Goal: Complete application form: Complete application form

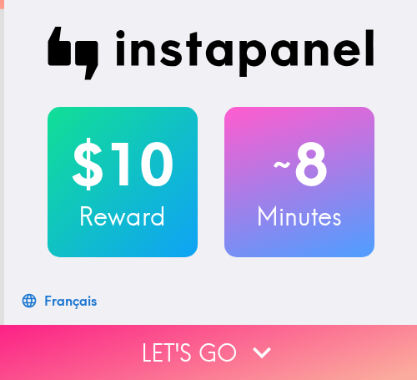
click at [301, 334] on button "Let's go" at bounding box center [208, 352] width 417 height 55
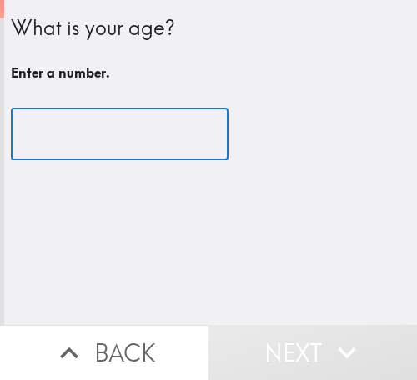
click at [95, 153] on input "number" at bounding box center [120, 135] width 218 height 52
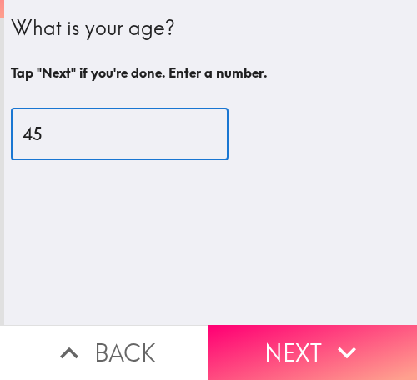
drag, startPoint x: -10, startPoint y: 147, endPoint x: -78, endPoint y: 147, distance: 67.6
click at [0, 0] on html "What is your age? Tap "Next" if you're done. Enter a number. 45 ​ Back Next Ins…" at bounding box center [208, 0] width 417 height 0
type input "47"
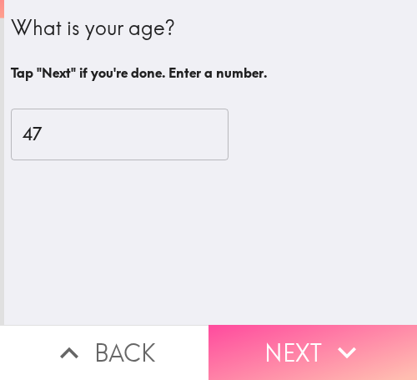
drag, startPoint x: 300, startPoint y: 328, endPoint x: 338, endPoint y: 335, distance: 39.0
click at [302, 329] on button "Next" at bounding box center [313, 352] width 209 height 55
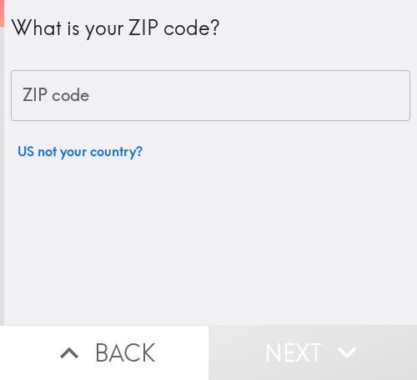
click at [119, 98] on input "ZIP code" at bounding box center [211, 96] width 400 height 52
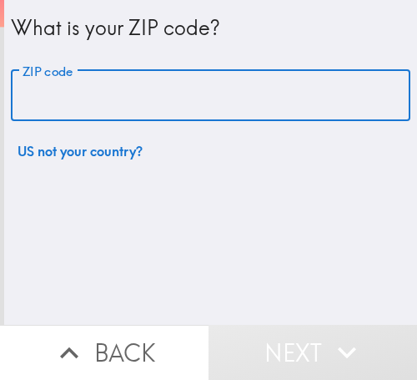
paste input "33612"
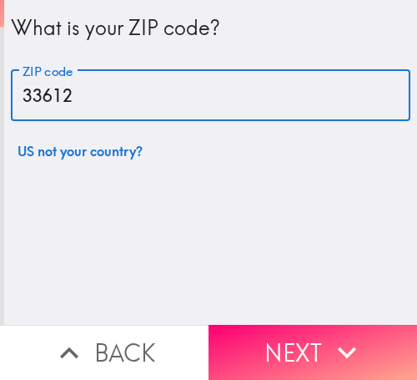
type input "33612"
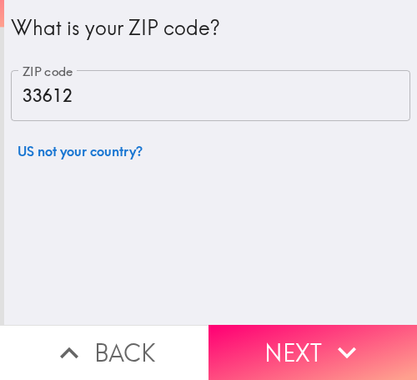
click at [256, 339] on button "Next" at bounding box center [313, 352] width 209 height 55
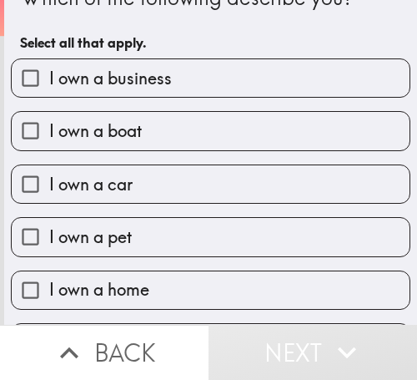
scroll to position [83, 0]
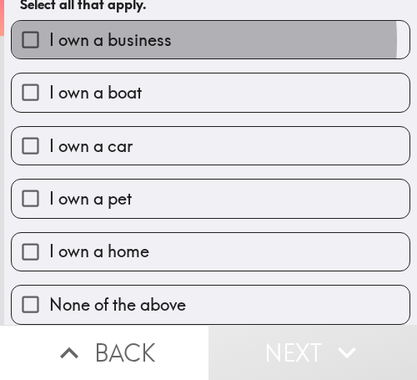
click at [123, 28] on span "I own a business" at bounding box center [110, 39] width 123 height 23
click at [49, 27] on input "I own a business" at bounding box center [31, 40] width 38 height 38
checkbox input "true"
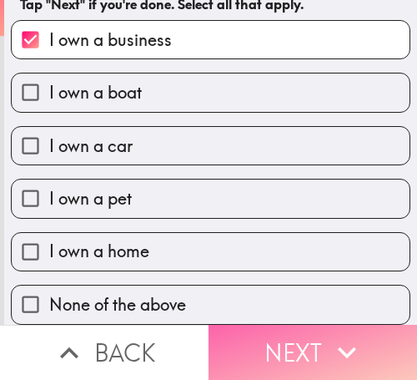
click at [289, 330] on button "Next" at bounding box center [313, 352] width 209 height 55
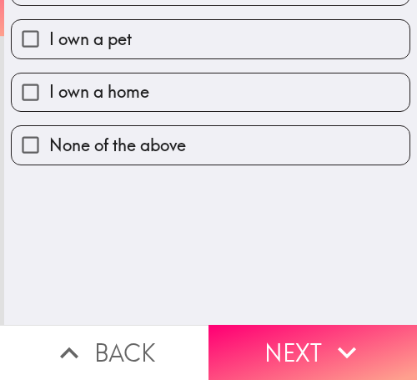
scroll to position [0, 0]
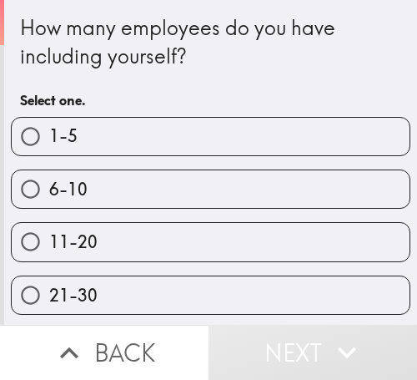
click at [316, 192] on label "6-10" at bounding box center [211, 189] width 398 height 38
click at [49, 192] on input "6-10" at bounding box center [31, 189] width 38 height 38
radio input "true"
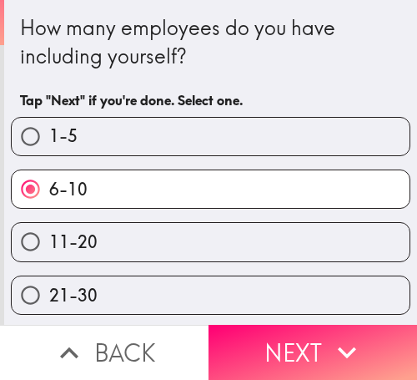
drag, startPoint x: 334, startPoint y: 331, endPoint x: 407, endPoint y: 339, distance: 73.0
click at [339, 334] on icon "button" at bounding box center [347, 352] width 37 height 37
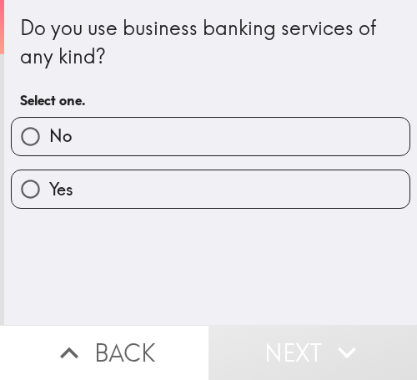
click at [95, 209] on div "Yes" at bounding box center [211, 188] width 400 height 39
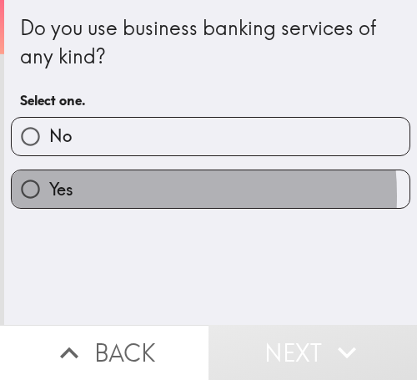
drag, startPoint x: 103, startPoint y: 195, endPoint x: 365, endPoint y: 213, distance: 262.8
click at [104, 195] on label "Yes" at bounding box center [211, 189] width 398 height 38
click at [49, 195] on input "Yes" at bounding box center [31, 189] width 38 height 38
radio input "true"
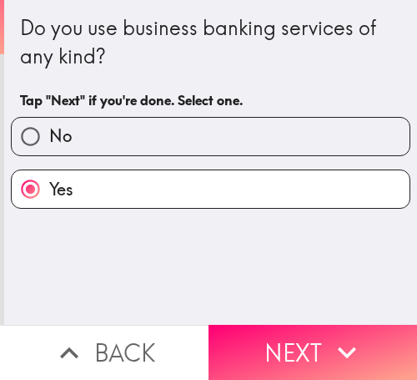
drag, startPoint x: 298, startPoint y: 329, endPoint x: 373, endPoint y: 338, distance: 75.7
click at [298, 329] on button "Next" at bounding box center [313, 352] width 209 height 55
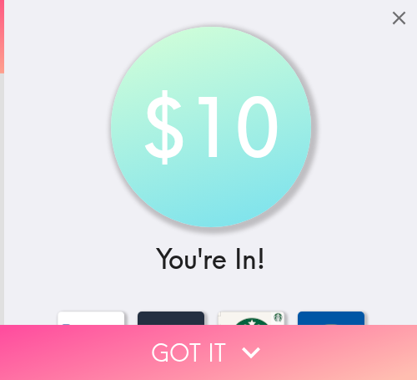
drag, startPoint x: 195, startPoint y: 340, endPoint x: 405, endPoint y: 340, distance: 210.4
click at [196, 340] on button "Got it" at bounding box center [208, 352] width 417 height 55
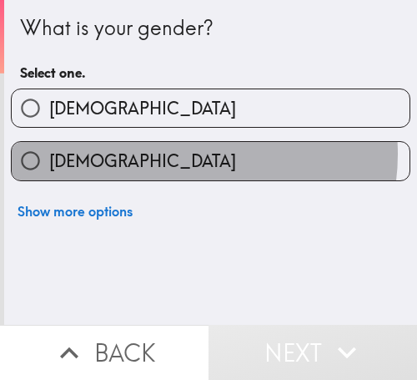
click at [185, 154] on label "[DEMOGRAPHIC_DATA]" at bounding box center [211, 161] width 398 height 38
click at [49, 154] on input "[DEMOGRAPHIC_DATA]" at bounding box center [31, 161] width 38 height 38
radio input "true"
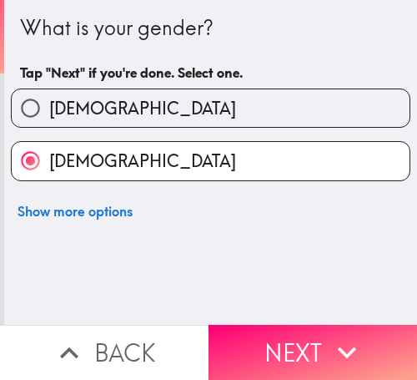
click at [42, 113] on input "[DEMOGRAPHIC_DATA]" at bounding box center [31, 108] width 38 height 38
radio input "true"
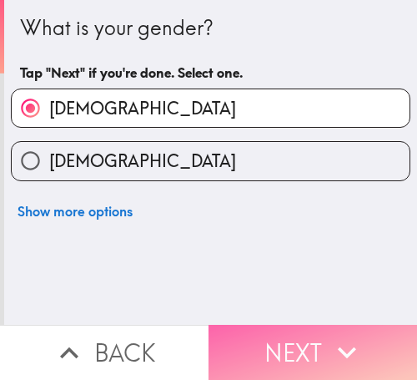
drag, startPoint x: 291, startPoint y: 331, endPoint x: 311, endPoint y: 333, distance: 20.1
click at [294, 331] on button "Next" at bounding box center [313, 352] width 209 height 55
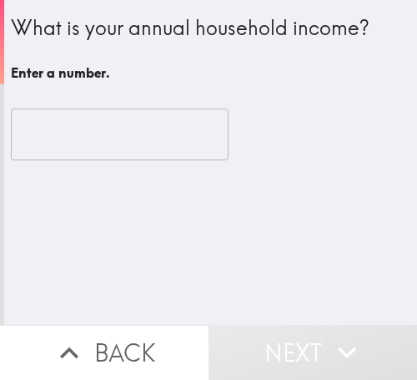
click at [96, 131] on input "number" at bounding box center [120, 135] width 218 height 52
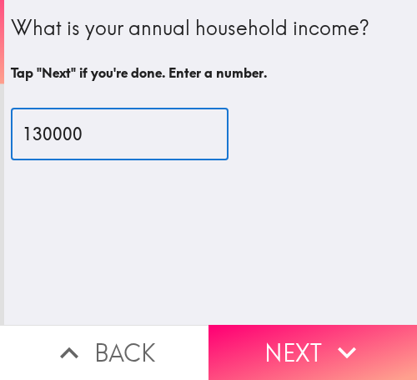
click at [27, 137] on input "130000" at bounding box center [120, 135] width 218 height 52
type input "120000"
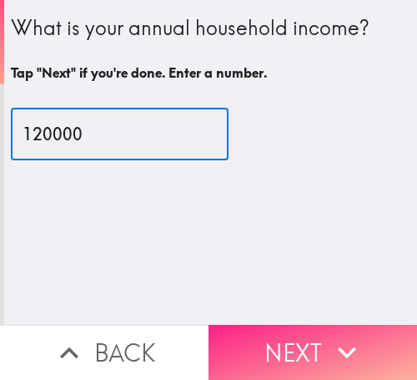
click at [284, 337] on button "Next" at bounding box center [313, 352] width 209 height 55
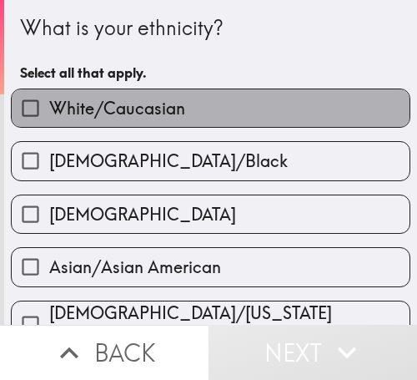
click at [336, 99] on label "White/Caucasian" at bounding box center [211, 108] width 398 height 38
click at [49, 99] on input "White/Caucasian" at bounding box center [31, 108] width 38 height 38
checkbox input "true"
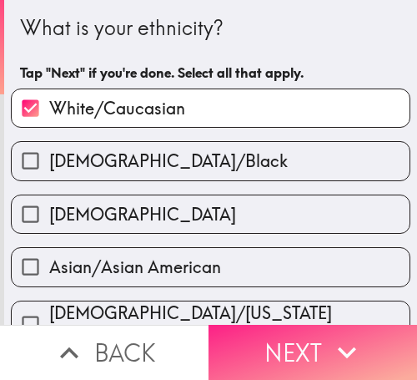
click at [337, 334] on icon "button" at bounding box center [347, 352] width 37 height 37
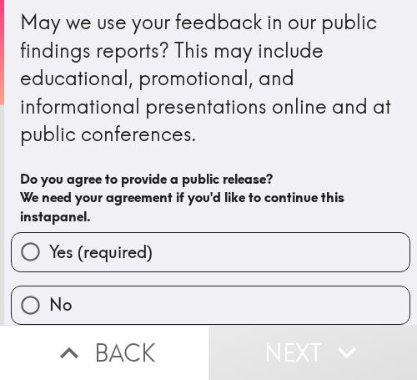
scroll to position [20, 0]
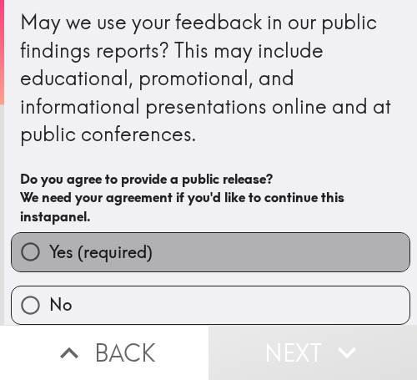
click at [296, 233] on label "Yes (required)" at bounding box center [211, 252] width 398 height 38
click at [49, 233] on input "Yes (required)" at bounding box center [31, 252] width 38 height 38
radio input "true"
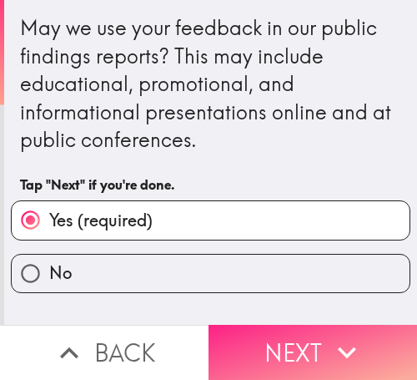
click at [310, 334] on button "Next" at bounding box center [313, 352] width 209 height 55
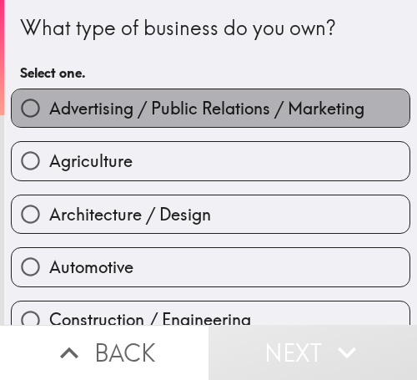
click at [264, 108] on span "Advertising / Public Relations / Marketing" at bounding box center [207, 108] width 316 height 23
click at [49, 108] on input "Advertising / Public Relations / Marketing" at bounding box center [31, 108] width 38 height 38
radio input "true"
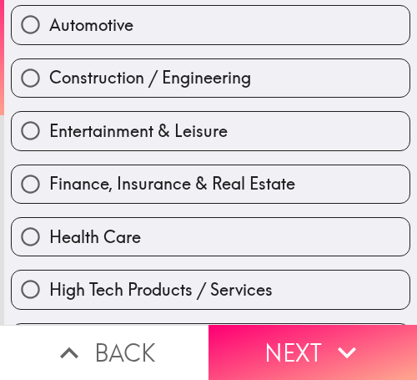
scroll to position [250, 0]
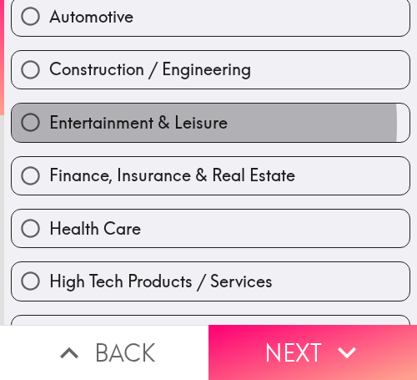
click at [100, 124] on span "Entertainment & Leisure" at bounding box center [138, 122] width 179 height 23
click at [49, 124] on input "Entertainment & Leisure" at bounding box center [31, 123] width 38 height 38
radio input "true"
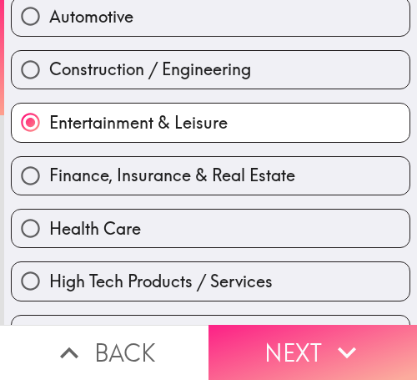
click at [266, 326] on button "Next" at bounding box center [313, 352] width 209 height 55
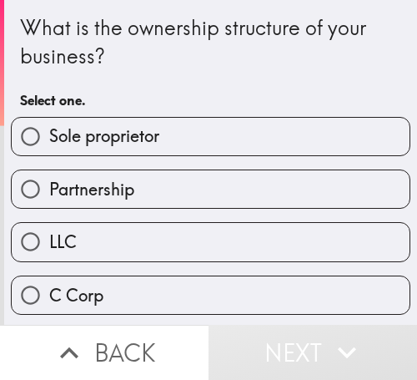
click at [304, 138] on label "Sole proprietor" at bounding box center [211, 137] width 398 height 38
click at [49, 138] on input "Sole proprietor" at bounding box center [31, 137] width 38 height 38
radio input "true"
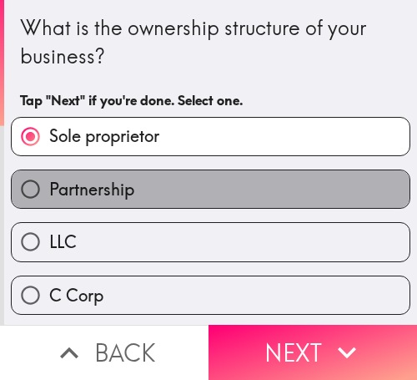
drag, startPoint x: 210, startPoint y: 200, endPoint x: 32, endPoint y: 200, distance: 177.8
click at [206, 200] on label "Partnership" at bounding box center [211, 189] width 398 height 38
click at [49, 200] on input "Partnership" at bounding box center [31, 189] width 38 height 38
radio input "true"
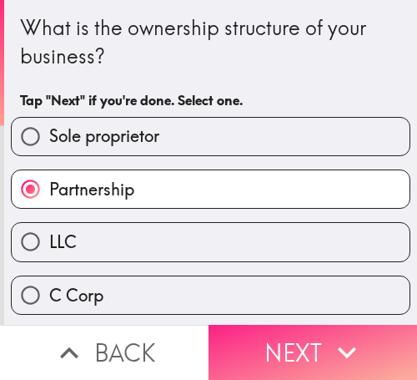
click at [356, 334] on icon "button" at bounding box center [347, 352] width 37 height 37
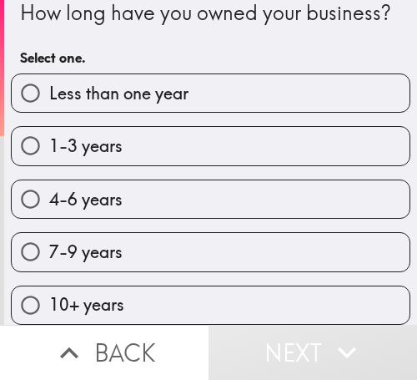
scroll to position [58, 0]
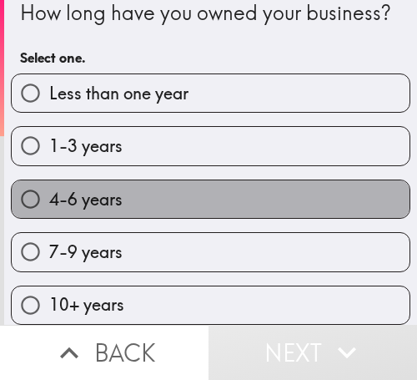
click at [287, 180] on label "4-6 years" at bounding box center [211, 199] width 398 height 38
click at [49, 180] on input "4-6 years" at bounding box center [31, 199] width 38 height 38
radio input "true"
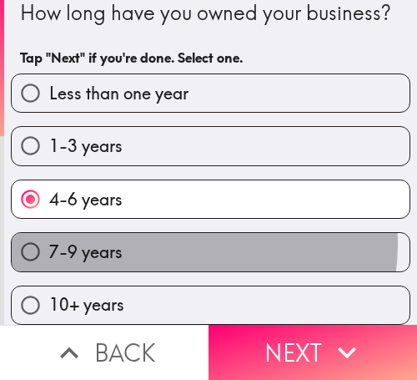
drag, startPoint x: 175, startPoint y: 230, endPoint x: 395, endPoint y: 257, distance: 222.1
click at [188, 234] on label "7-9 years" at bounding box center [211, 252] width 398 height 38
click at [49, 234] on input "7-9 years" at bounding box center [31, 252] width 38 height 38
radio input "true"
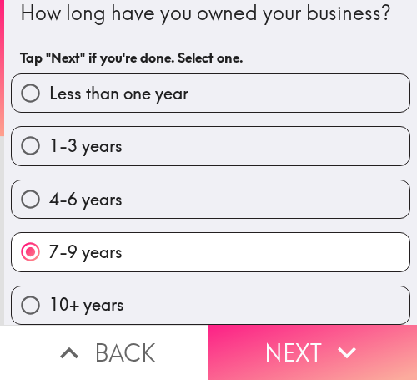
click at [347, 347] on icon "button" at bounding box center [347, 353] width 18 height 12
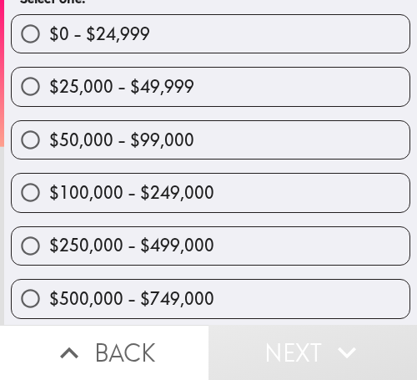
scroll to position [83, 0]
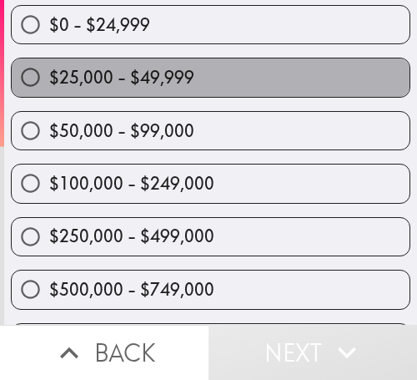
click at [220, 83] on label "$25,000 - $49,999" at bounding box center [211, 77] width 398 height 38
click at [49, 83] on input "$25,000 - $49,999" at bounding box center [31, 77] width 38 height 38
radio input "true"
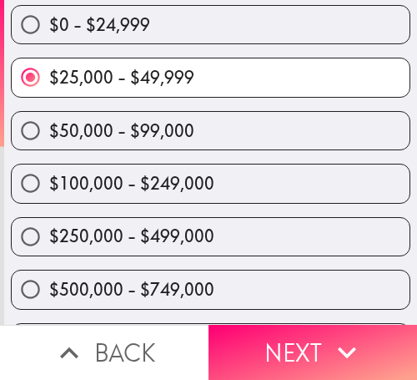
click at [107, 134] on span "$50,000 - $99,000" at bounding box center [121, 130] width 145 height 23
click at [49, 134] on input "$50,000 - $99,000" at bounding box center [31, 131] width 38 height 38
radio input "true"
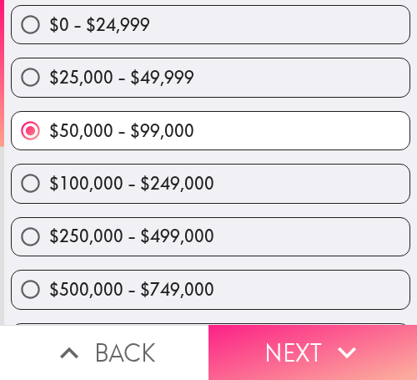
click at [344, 334] on icon "button" at bounding box center [347, 352] width 37 height 37
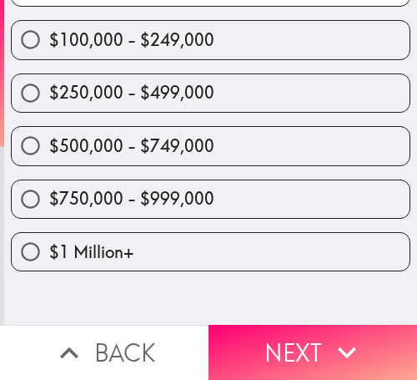
scroll to position [0, 0]
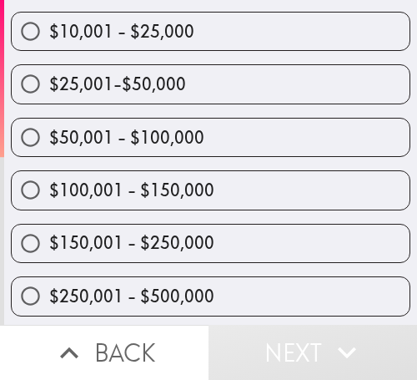
scroll to position [350, 0]
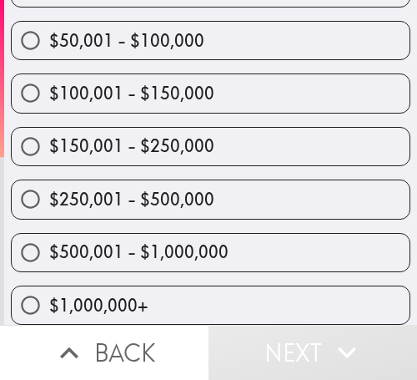
click at [227, 240] on label "$500,001 - $1,000,000" at bounding box center [211, 253] width 398 height 38
click at [49, 240] on input "$500,001 - $1,000,000" at bounding box center [31, 253] width 38 height 38
radio input "true"
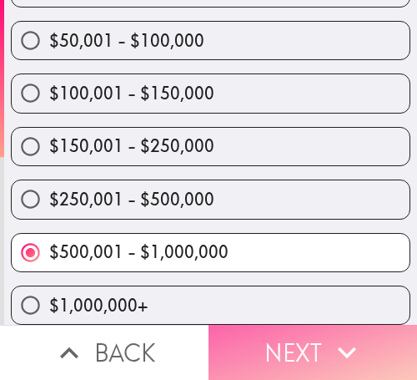
click at [316, 339] on button "Next" at bounding box center [313, 352] width 209 height 55
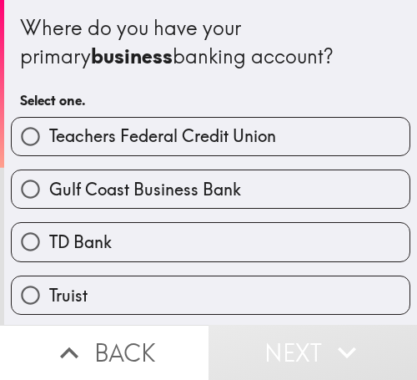
click at [108, 195] on span "Gulf Coast Business Bank" at bounding box center [145, 189] width 192 height 23
click at [49, 195] on input "Gulf Coast Business Bank" at bounding box center [31, 189] width 38 height 38
radio input "true"
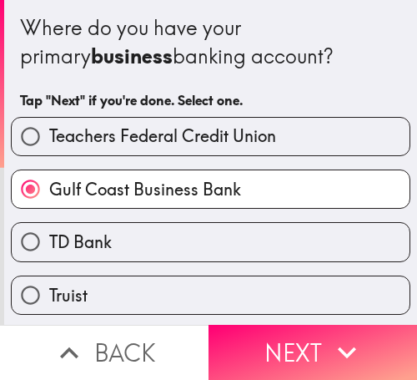
click at [108, 195] on span "Gulf Coast Business Bank" at bounding box center [145, 189] width 192 height 23
click at [49, 195] on input "Gulf Coast Business Bank" at bounding box center [31, 189] width 38 height 38
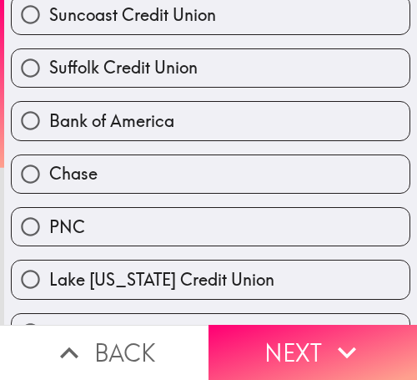
scroll to position [334, 0]
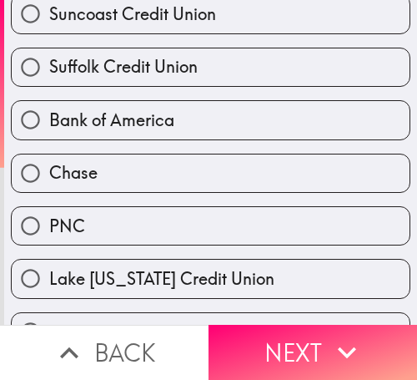
click at [101, 123] on span "Bank of America" at bounding box center [111, 120] width 125 height 23
click at [49, 123] on input "Bank of America" at bounding box center [31, 120] width 38 height 38
radio input "true"
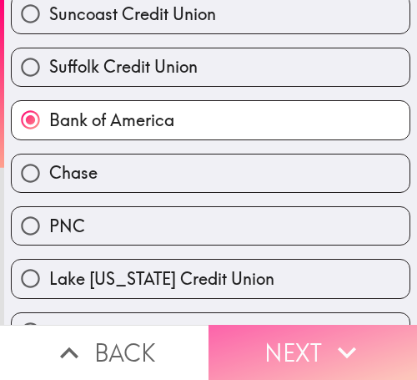
click at [338, 347] on icon "button" at bounding box center [347, 353] width 18 height 12
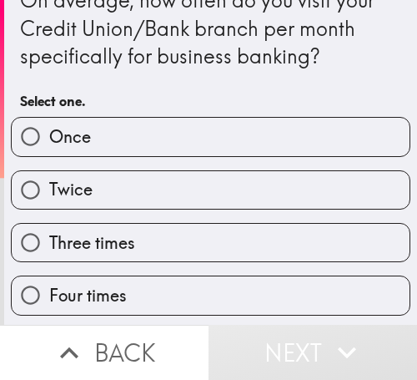
scroll to position [83, 0]
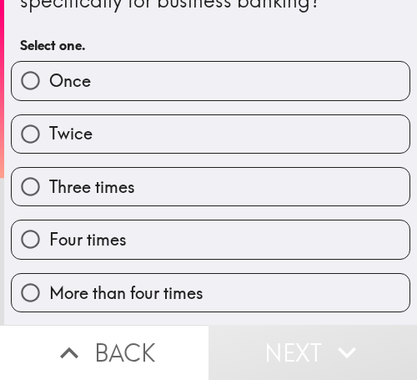
click at [313, 94] on label "Once" at bounding box center [211, 81] width 398 height 38
click at [49, 94] on input "Once" at bounding box center [31, 81] width 38 height 38
radio input "true"
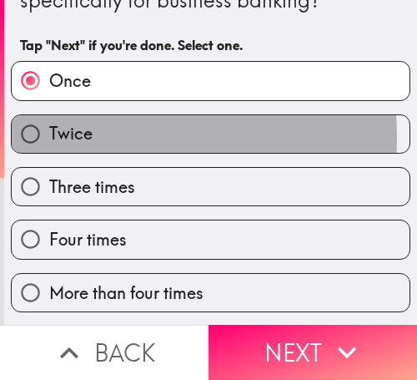
drag, startPoint x: 100, startPoint y: 137, endPoint x: 139, endPoint y: 142, distance: 39.6
click at [102, 137] on label "Twice" at bounding box center [211, 134] width 398 height 38
click at [49, 137] on input "Twice" at bounding box center [31, 134] width 38 height 38
radio input "true"
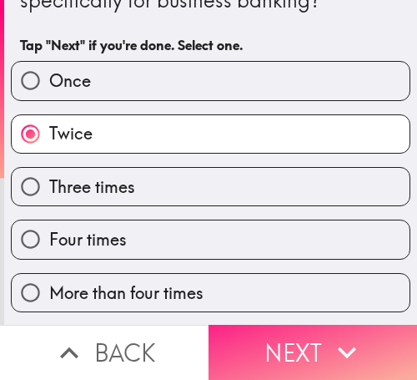
click at [341, 325] on button "Next" at bounding box center [313, 352] width 209 height 55
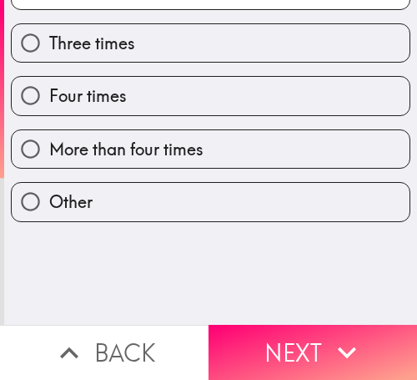
scroll to position [0, 0]
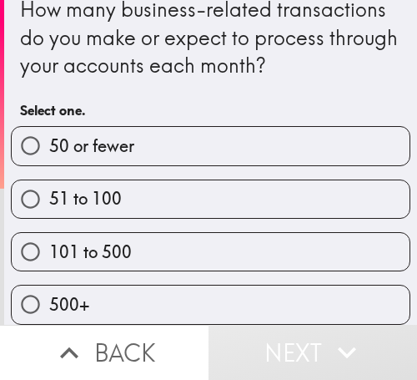
scroll to position [33, 0]
click at [307, 182] on label "51 to 100" at bounding box center [211, 199] width 398 height 38
click at [49, 182] on input "51 to 100" at bounding box center [31, 199] width 38 height 38
radio input "true"
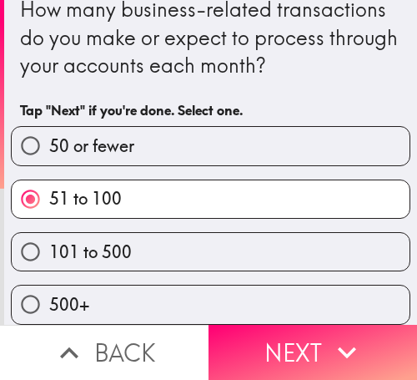
drag, startPoint x: 114, startPoint y: 241, endPoint x: 147, endPoint y: 246, distance: 32.9
click at [120, 241] on span "101 to 500" at bounding box center [90, 251] width 83 height 23
click at [49, 241] on input "101 to 500" at bounding box center [31, 252] width 38 height 38
radio input "true"
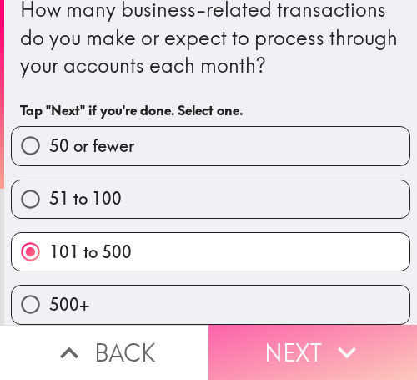
click at [329, 339] on icon "button" at bounding box center [347, 352] width 37 height 37
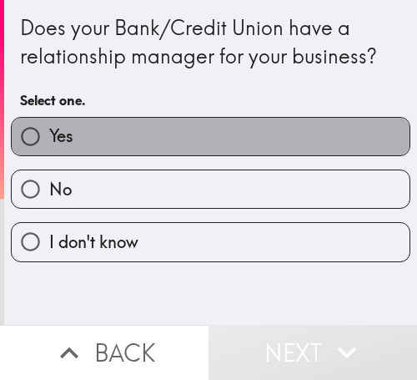
click at [313, 146] on label "Yes" at bounding box center [211, 137] width 398 height 38
click at [49, 146] on input "Yes" at bounding box center [31, 137] width 38 height 38
radio input "true"
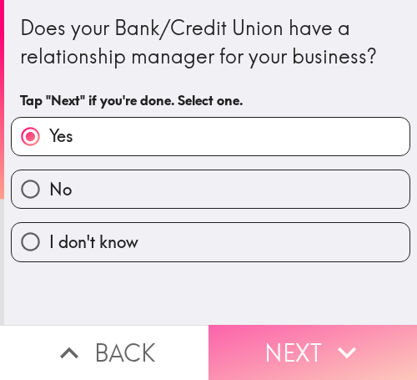
click at [312, 336] on button "Next" at bounding box center [313, 352] width 209 height 55
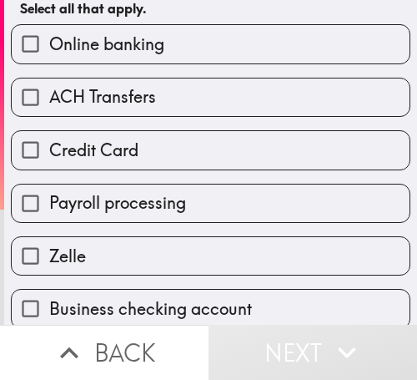
scroll to position [167, 0]
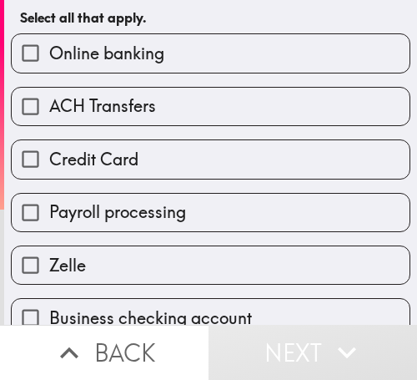
click at [127, 103] on span "ACH Transfers" at bounding box center [102, 105] width 107 height 23
click at [49, 103] on input "ACH Transfers" at bounding box center [31, 107] width 38 height 38
checkbox input "true"
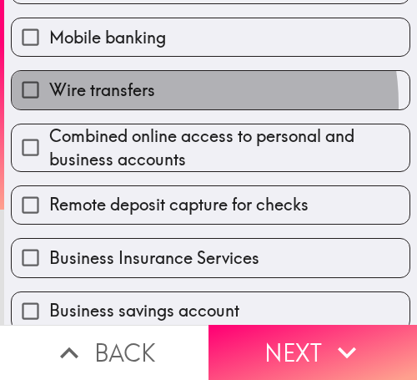
click at [159, 104] on label "Wire transfers" at bounding box center [211, 90] width 398 height 38
click at [49, 104] on input "Wire transfers" at bounding box center [31, 90] width 38 height 38
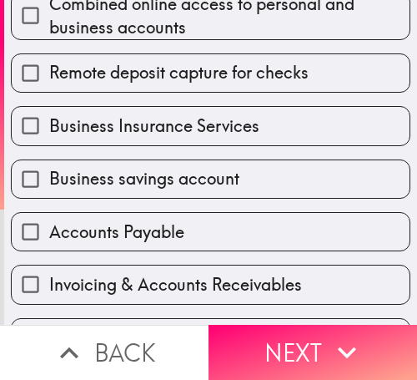
scroll to position [566, 0]
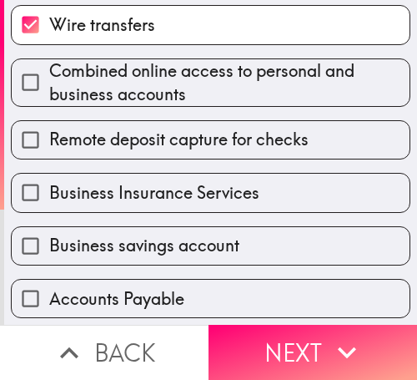
click at [134, 38] on label "Wire transfers" at bounding box center [211, 25] width 398 height 38
click at [49, 38] on input "Wire transfers" at bounding box center [31, 25] width 38 height 38
checkbox input "false"
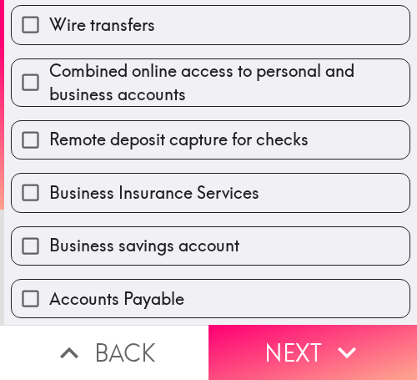
click at [191, 185] on span "Business Insurance Services" at bounding box center [154, 192] width 210 height 23
click at [49, 185] on input "Business Insurance Services" at bounding box center [31, 193] width 38 height 38
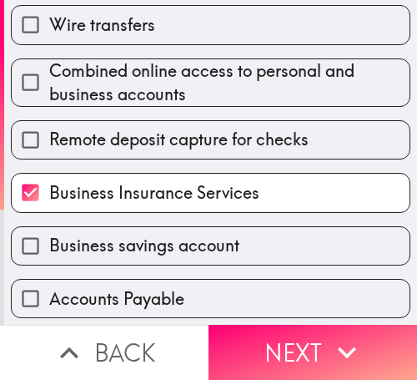
click at [190, 185] on span "Business Insurance Services" at bounding box center [154, 192] width 210 height 23
click at [49, 185] on input "Business Insurance Services" at bounding box center [31, 193] width 38 height 38
checkbox input "false"
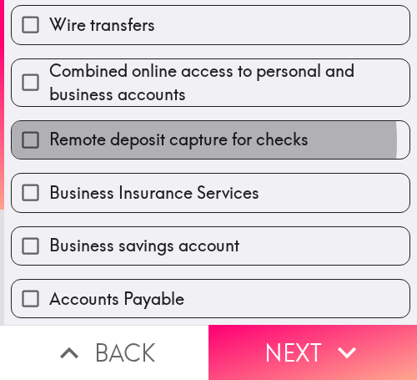
click at [175, 142] on span "Remote deposit capture for checks" at bounding box center [179, 139] width 260 height 23
click at [49, 142] on input "Remote deposit capture for checks" at bounding box center [31, 140] width 38 height 38
checkbox input "true"
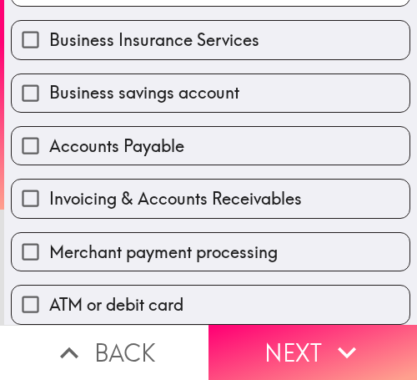
scroll to position [733, 0]
click at [104, 240] on span "Merchant payment processing" at bounding box center [163, 251] width 229 height 23
click at [49, 235] on input "Merchant payment processing" at bounding box center [31, 252] width 38 height 38
checkbox input "true"
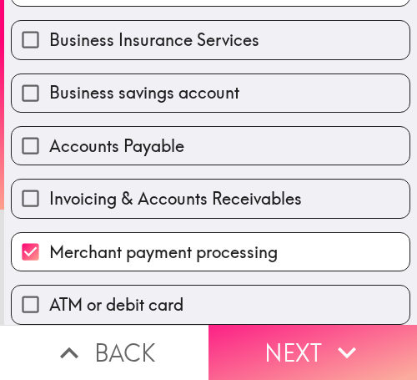
click at [281, 332] on button "Next" at bounding box center [313, 352] width 209 height 55
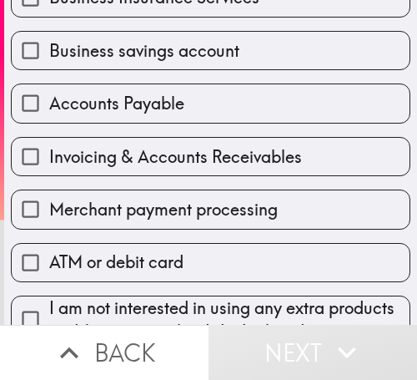
click at [122, 47] on span "Business savings account" at bounding box center [144, 50] width 190 height 23
click at [49, 47] on input "Business savings account" at bounding box center [31, 51] width 38 height 38
checkbox input "true"
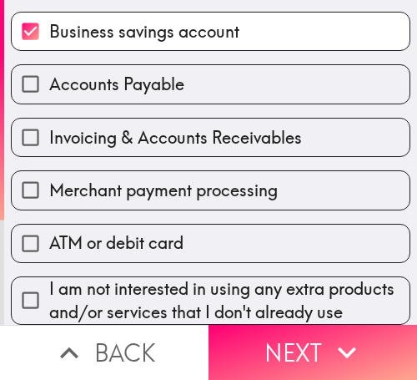
scroll to position [790, 0]
click at [163, 231] on span "ATM or debit card" at bounding box center [116, 242] width 134 height 23
click at [49, 225] on input "ATM or debit card" at bounding box center [31, 244] width 38 height 38
checkbox input "true"
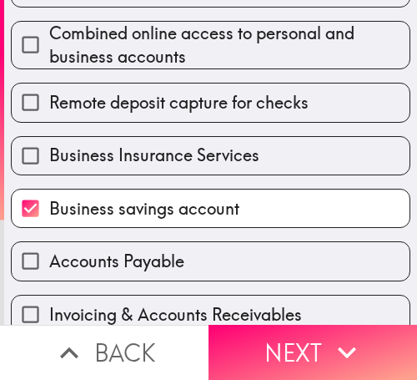
scroll to position [623, 0]
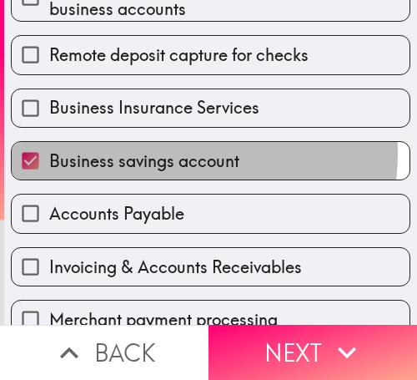
click at [167, 153] on span "Business savings account" at bounding box center [144, 160] width 190 height 23
click at [49, 153] on input "Business savings account" at bounding box center [31, 161] width 38 height 38
checkbox input "false"
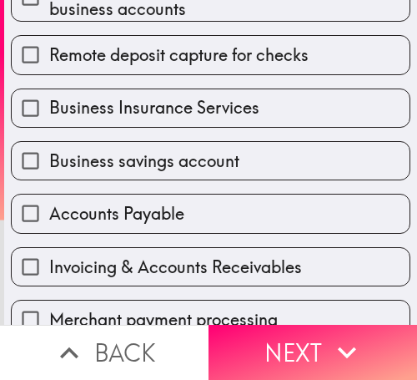
click at [166, 110] on span "Business Insurance Services" at bounding box center [154, 107] width 210 height 23
click at [49, 110] on input "Business Insurance Services" at bounding box center [31, 108] width 38 height 38
checkbox input "true"
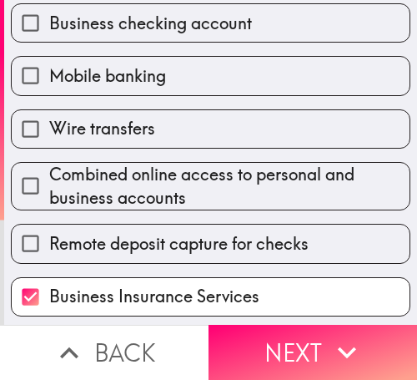
scroll to position [456, 0]
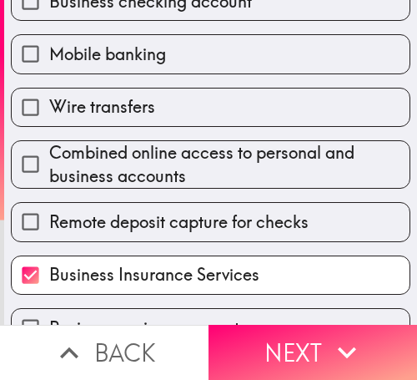
click at [235, 69] on label "Mobile banking" at bounding box center [211, 54] width 398 height 38
click at [49, 69] on input "Mobile banking" at bounding box center [31, 54] width 38 height 38
checkbox input "true"
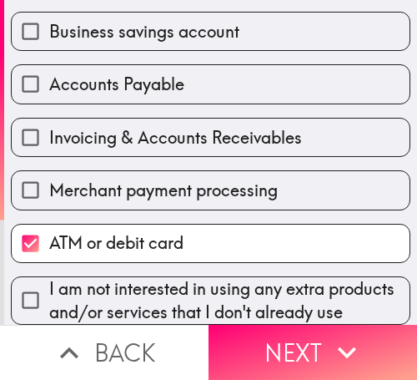
scroll to position [790, 0]
click at [228, 277] on span "I am not interested in using any extra products and/or services that I don't al…" at bounding box center [229, 300] width 361 height 47
click at [49, 281] on input "I am not interested in using any extra products and/or services that I don't al…" at bounding box center [31, 300] width 38 height 38
checkbox input "true"
checkbox input "false"
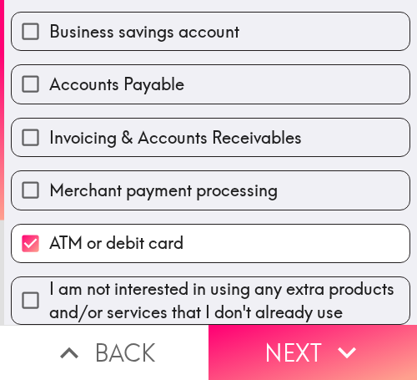
checkbox input "false"
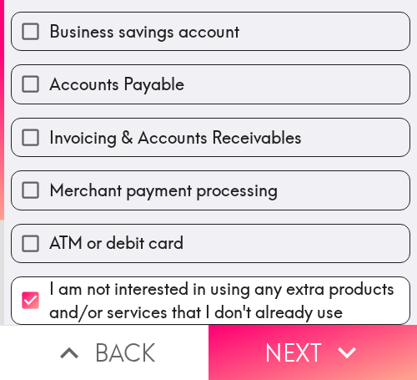
click at [326, 277] on span "I am not interested in using any extra products and/or services that I don't al…" at bounding box center [229, 300] width 361 height 47
click at [49, 281] on input "I am not interested in using any extra products and/or services that I don't al…" at bounding box center [31, 300] width 38 height 38
checkbox input "false"
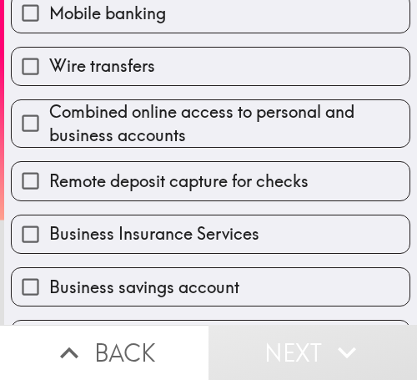
scroll to position [456, 0]
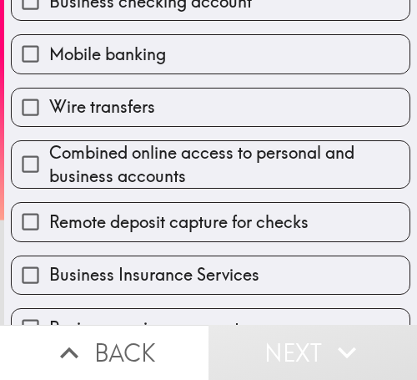
click at [231, 171] on span "Combined online access to personal and business accounts" at bounding box center [229, 164] width 361 height 47
click at [49, 171] on input "Combined online access to personal and business accounts" at bounding box center [31, 164] width 38 height 38
checkbox input "true"
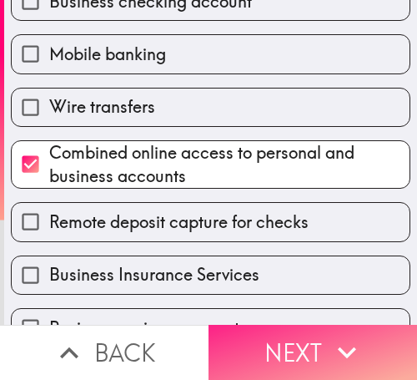
click at [276, 337] on button "Next" at bounding box center [313, 352] width 209 height 55
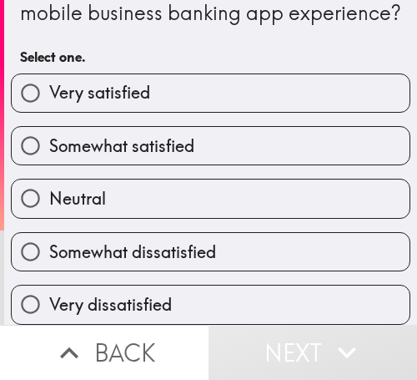
click at [233, 129] on label "Somewhat satisfied" at bounding box center [211, 146] width 398 height 38
click at [49, 129] on input "Somewhat satisfied" at bounding box center [31, 146] width 38 height 38
radio input "true"
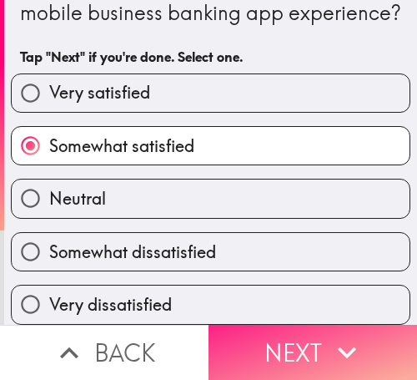
click at [289, 327] on button "Next" at bounding box center [313, 352] width 209 height 55
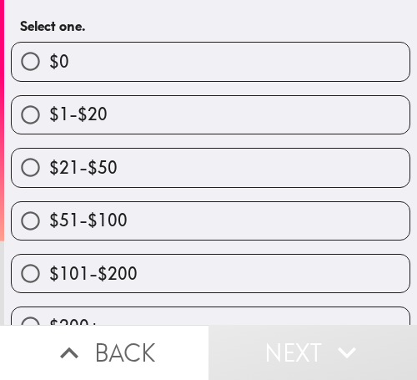
scroll to position [222, 0]
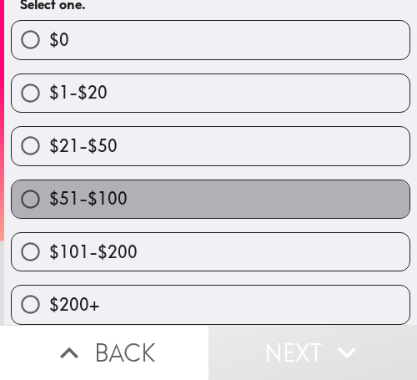
click at [282, 181] on label "$51-$100" at bounding box center [211, 199] width 398 height 38
click at [49, 181] on input "$51-$100" at bounding box center [31, 199] width 38 height 38
radio input "true"
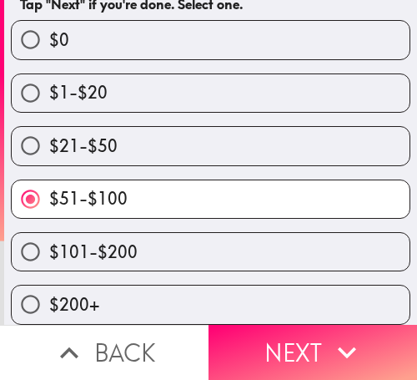
drag, startPoint x: 133, startPoint y: 237, endPoint x: 310, endPoint y: 239, distance: 177.0
click at [134, 238] on label "$101-$200" at bounding box center [211, 252] width 398 height 38
click at [49, 238] on input "$101-$200" at bounding box center [31, 252] width 38 height 38
radio input "true"
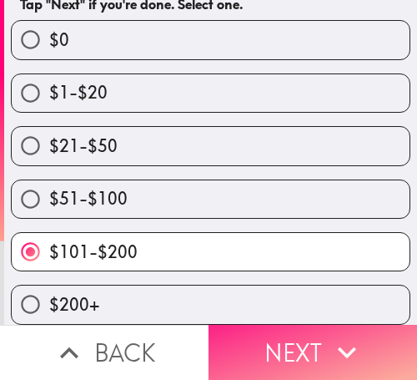
click at [300, 331] on button "Next" at bounding box center [313, 352] width 209 height 55
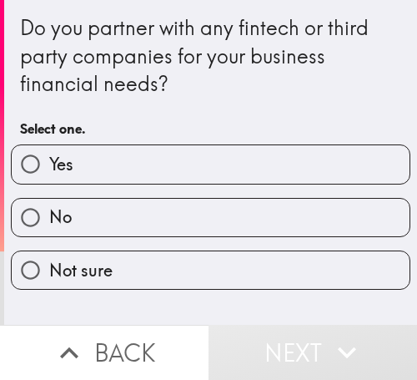
click at [341, 225] on label "No" at bounding box center [211, 218] width 398 height 38
click at [49, 225] on input "No" at bounding box center [31, 218] width 38 height 38
radio input "true"
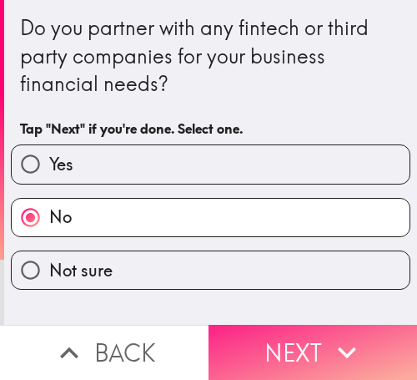
click at [302, 334] on button "Next" at bounding box center [313, 352] width 209 height 55
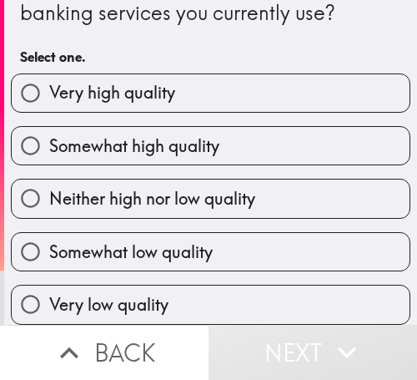
scroll to position [83, 0]
click at [269, 132] on label "Somewhat high quality" at bounding box center [211, 146] width 398 height 38
click at [49, 132] on input "Somewhat high quality" at bounding box center [31, 146] width 38 height 38
radio input "true"
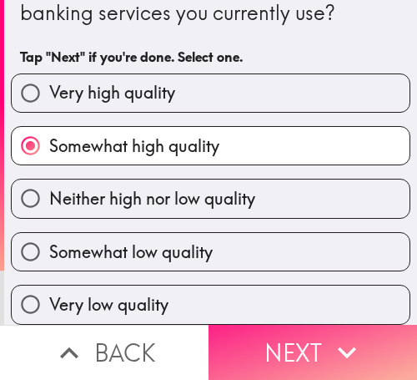
click at [329, 334] on icon "button" at bounding box center [347, 352] width 37 height 37
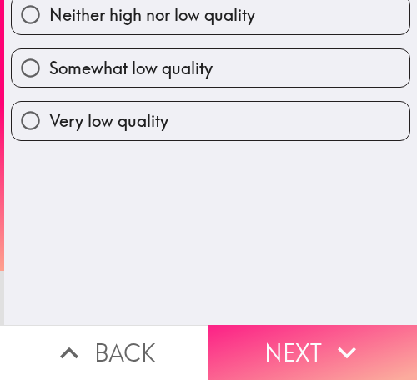
scroll to position [0, 0]
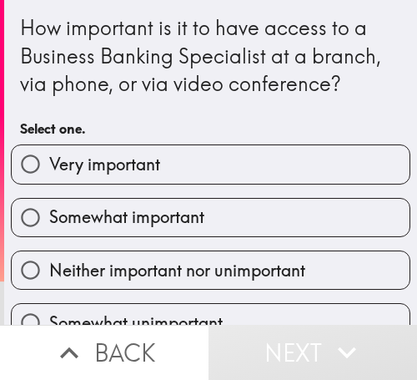
click at [334, 209] on label "Somewhat important" at bounding box center [211, 218] width 398 height 38
click at [49, 209] on input "Somewhat important" at bounding box center [31, 218] width 38 height 38
radio input "true"
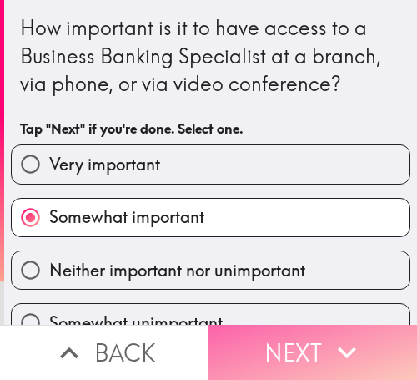
click at [335, 334] on icon "button" at bounding box center [347, 352] width 37 height 37
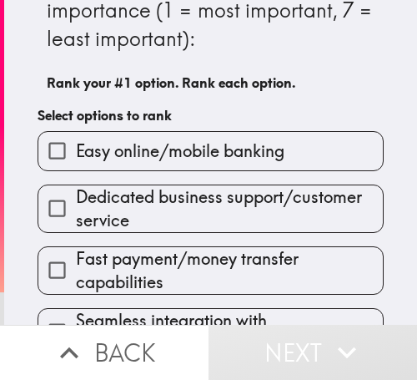
scroll to position [83, 0]
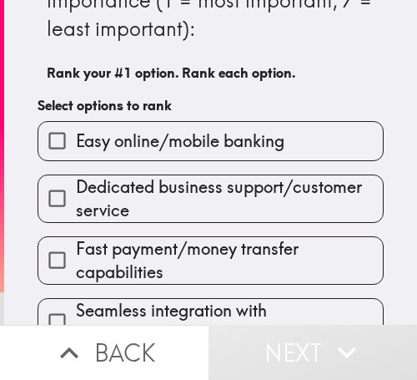
click at [263, 141] on span "Easy online/mobile banking" at bounding box center [180, 140] width 209 height 23
click at [76, 141] on input "Easy online/mobile banking" at bounding box center [57, 141] width 38 height 38
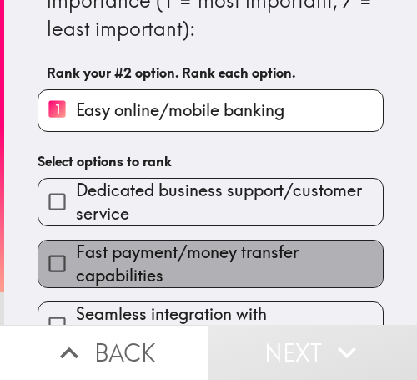
click at [254, 261] on span "Fast payment/money transfer capabilities" at bounding box center [229, 263] width 307 height 47
click at [76, 261] on input "Fast payment/money transfer capabilities" at bounding box center [57, 264] width 38 height 38
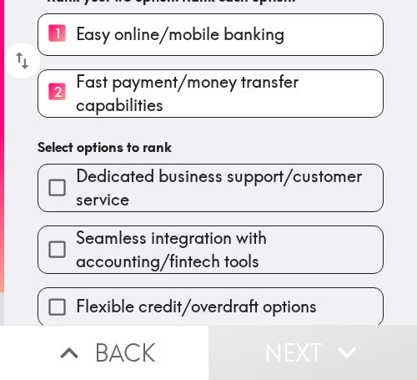
scroll to position [250, 0]
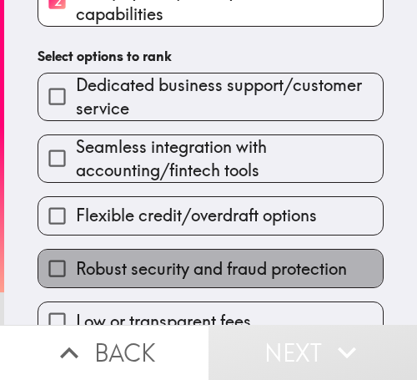
click at [216, 262] on span "Robust security and fraud protection" at bounding box center [211, 268] width 271 height 23
click at [76, 262] on input "Robust security and fraud protection" at bounding box center [57, 269] width 38 height 38
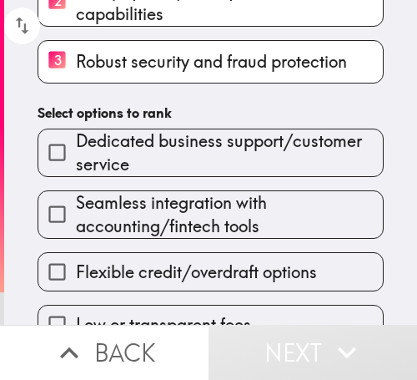
click at [196, 167] on span "Dedicated business support/customer service" at bounding box center [229, 152] width 307 height 47
click at [76, 167] on input "Dedicated business support/customer service" at bounding box center [57, 153] width 38 height 38
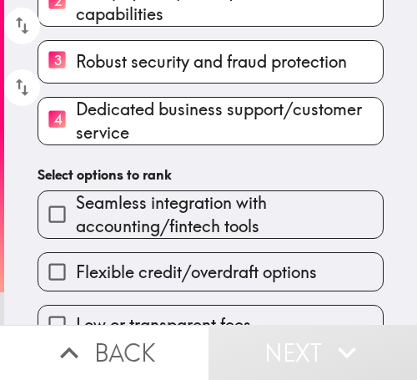
click at [230, 230] on span "Seamless integration with accounting/fintech tools" at bounding box center [229, 214] width 307 height 47
click at [76, 230] on input "Seamless integration with accounting/fintech tools" at bounding box center [57, 214] width 38 height 38
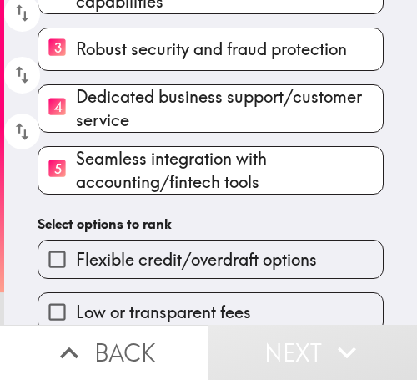
scroll to position [285, 0]
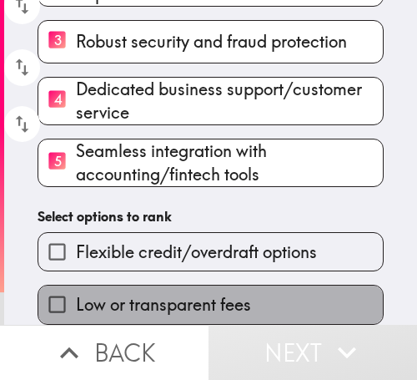
click at [210, 286] on label "Low or transparent fees" at bounding box center [210, 305] width 345 height 38
click at [76, 286] on input "Low or transparent fees" at bounding box center [57, 305] width 38 height 38
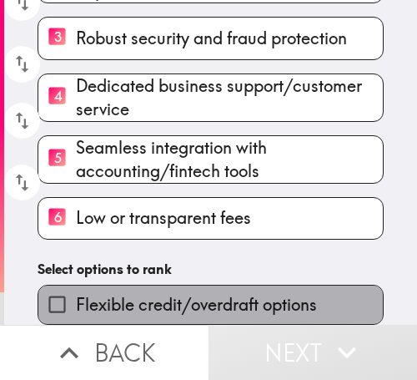
click at [210, 286] on label "Flexible credit/overdraft options" at bounding box center [210, 305] width 345 height 38
click at [76, 286] on input "Flexible credit/overdraft options" at bounding box center [57, 305] width 38 height 38
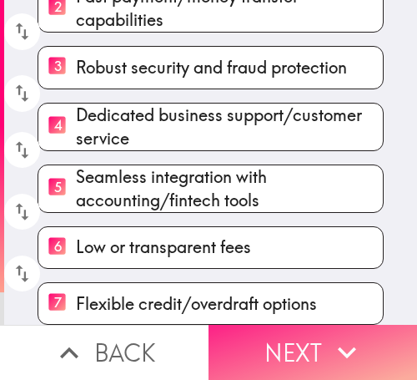
click at [280, 345] on button "Next" at bounding box center [313, 352] width 209 height 55
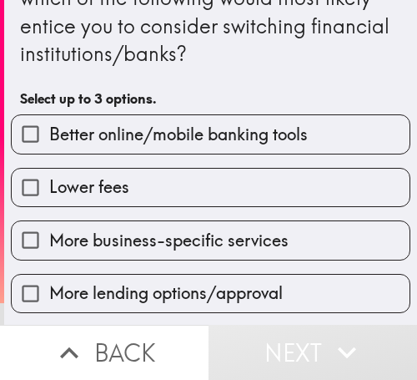
scroll to position [78, 0]
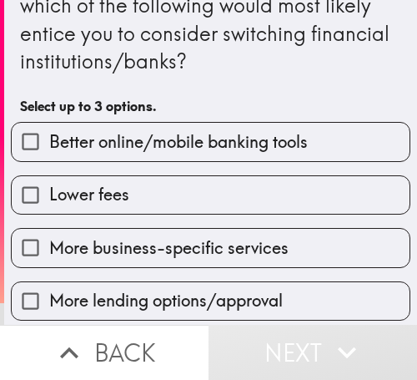
click at [79, 144] on span "Better online/mobile banking tools" at bounding box center [178, 141] width 259 height 23
click at [49, 144] on input "Better online/mobile banking tools" at bounding box center [31, 142] width 38 height 38
checkbox input "true"
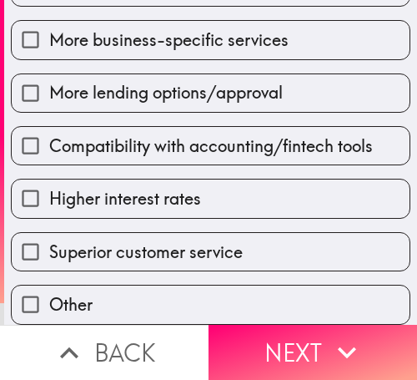
scroll to position [301, 0]
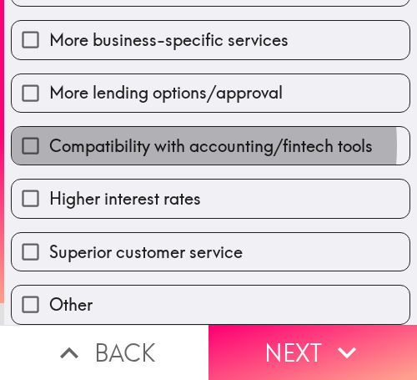
click at [159, 134] on span "Compatibility with accounting/fintech tools" at bounding box center [211, 145] width 324 height 23
click at [49, 131] on input "Compatibility with accounting/fintech tools" at bounding box center [31, 146] width 38 height 38
checkbox input "true"
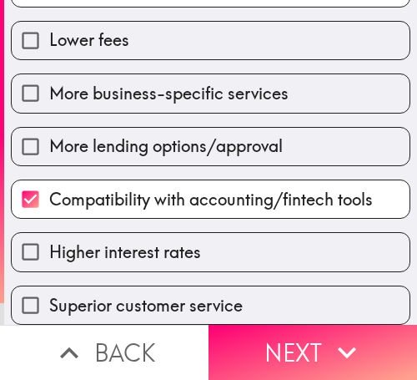
scroll to position [217, 0]
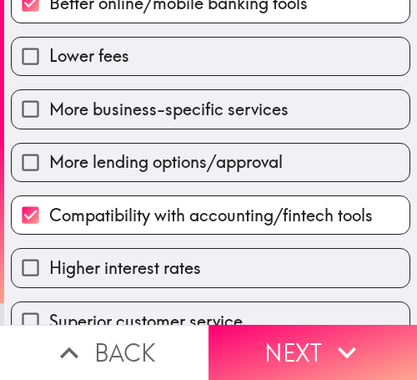
click at [78, 62] on span "Lower fees" at bounding box center [89, 55] width 80 height 23
click at [49, 62] on input "Lower fees" at bounding box center [31, 57] width 38 height 38
checkbox input "true"
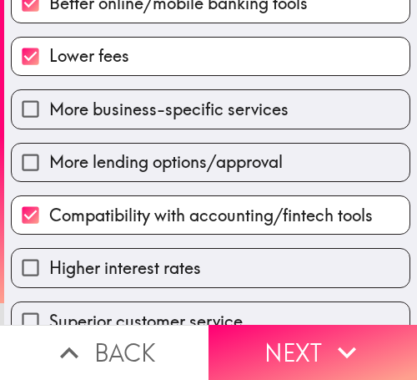
click at [313, 340] on button "Next" at bounding box center [313, 352] width 209 height 55
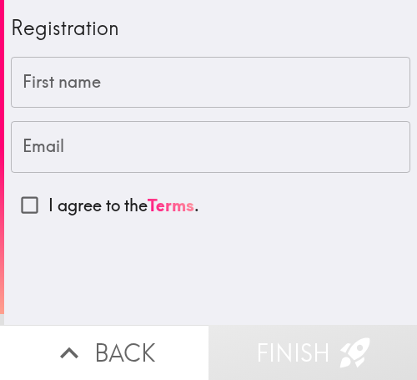
click at [91, 84] on input "First name" at bounding box center [211, 83] width 400 height 52
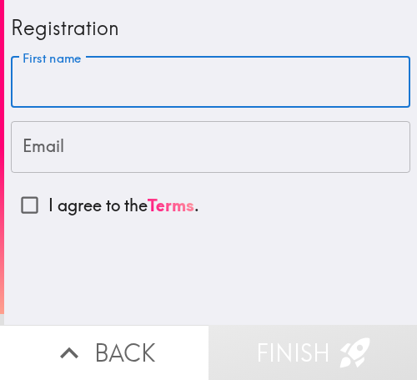
paste input "[PERSON_NAME]"
type input "[PERSON_NAME]"
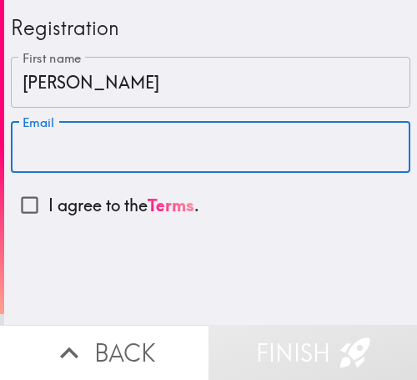
click at [149, 144] on input "Email" at bounding box center [211, 147] width 400 height 52
paste input "[EMAIL_ADDRESS][DOMAIN_NAME]"
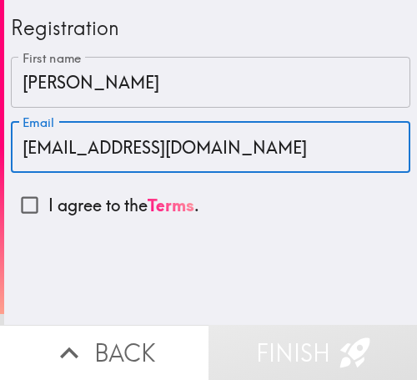
type input "[EMAIL_ADDRESS][DOMAIN_NAME]"
click at [20, 202] on input "I agree to the Terms ." at bounding box center [30, 205] width 38 height 38
checkbox input "true"
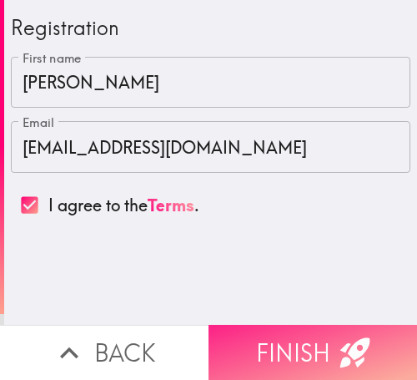
click at [230, 325] on button "Finish" at bounding box center [313, 352] width 209 height 55
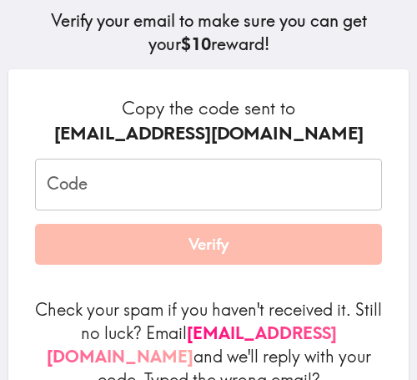
scroll to position [167, 0]
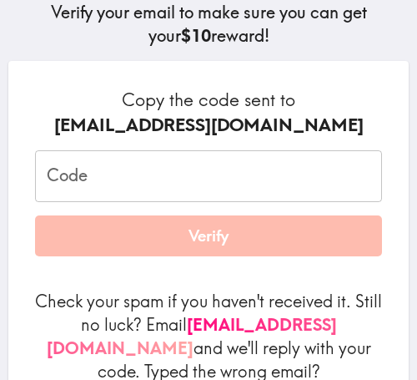
click at [132, 164] on input "Code" at bounding box center [208, 176] width 347 height 52
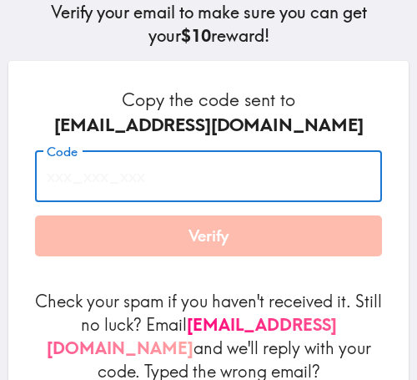
paste input "LLM_273_qQn"
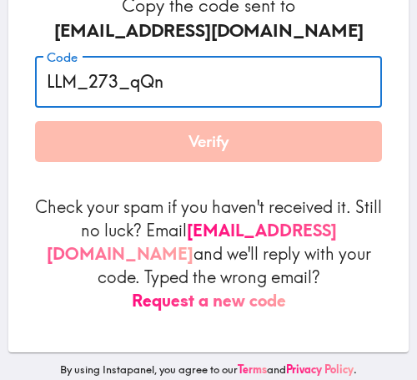
scroll to position [263, 0]
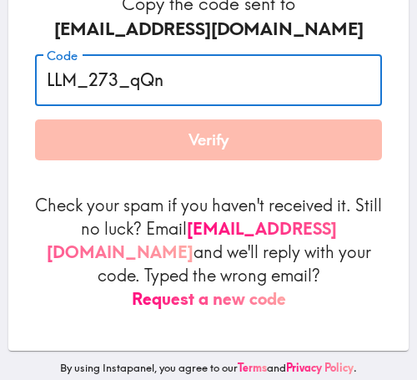
type input "LLM_273_qQn"
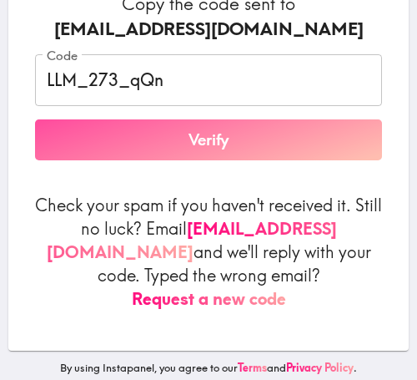
click at [177, 144] on button "Verify" at bounding box center [208, 140] width 347 height 42
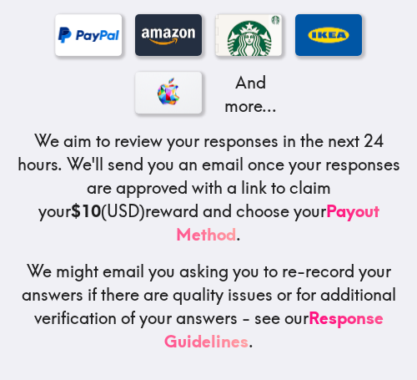
scroll to position [392, 0]
